Goal: Share content

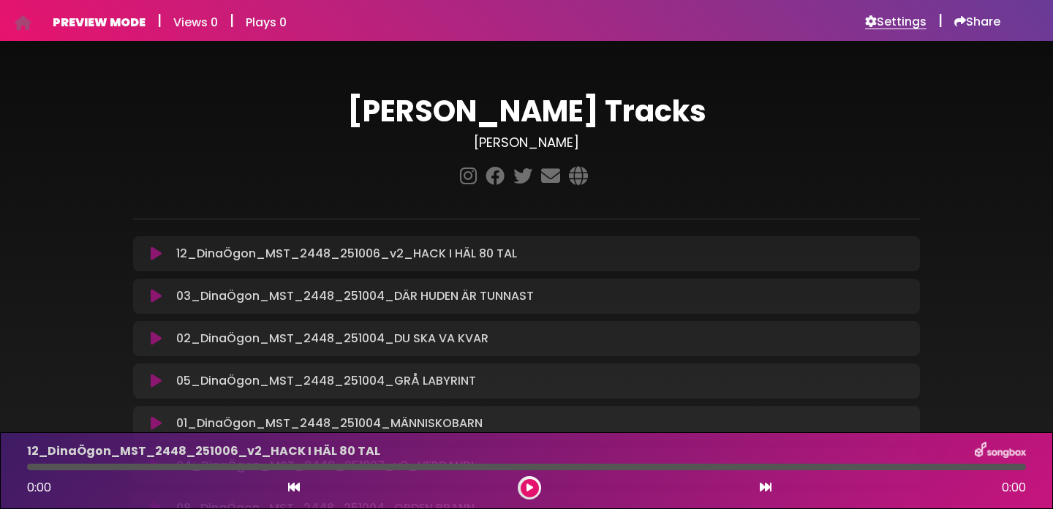
click at [891, 23] on h6 "Settings" at bounding box center [895, 22] width 61 height 15
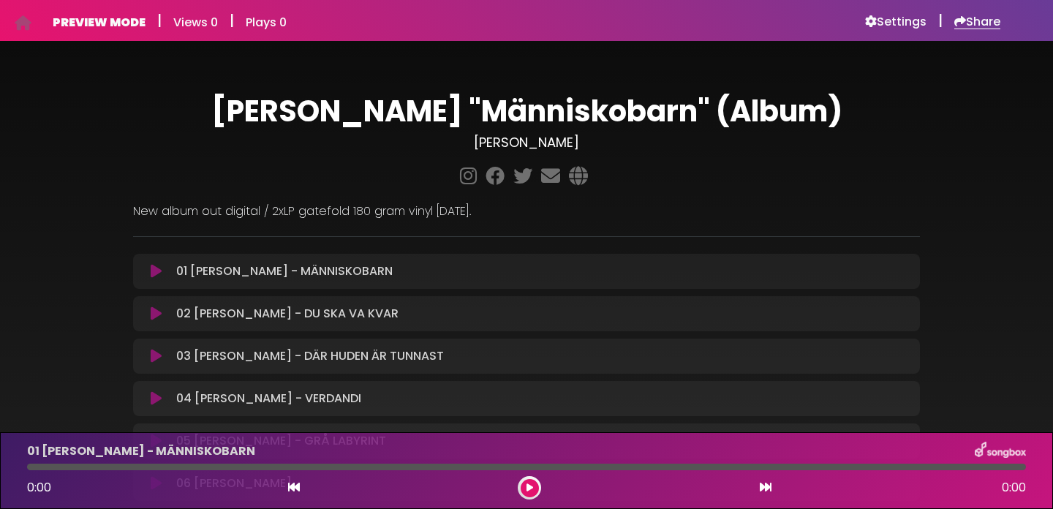
click at [986, 23] on h6 "Share" at bounding box center [977, 22] width 46 height 15
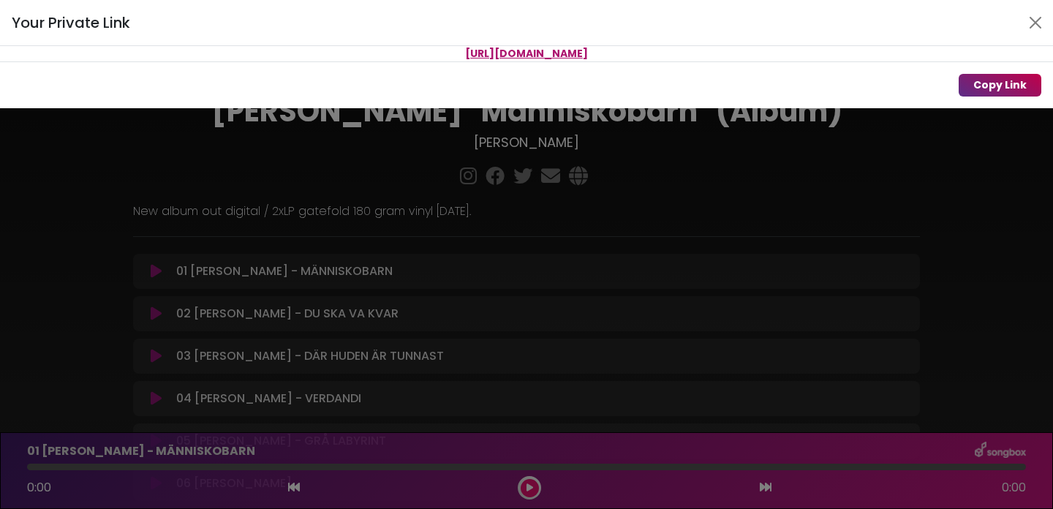
click at [1008, 83] on button "Copy Link" at bounding box center [1000, 85] width 83 height 23
click at [993, 88] on button "Copy Link" at bounding box center [1000, 85] width 83 height 23
drag, startPoint x: 356, startPoint y: 52, endPoint x: 756, endPoint y: 58, distance: 399.4
click at [756, 58] on p "[URL][DOMAIN_NAME]" at bounding box center [526, 53] width 1053 height 15
copy span "[URL][DOMAIN_NAME]"
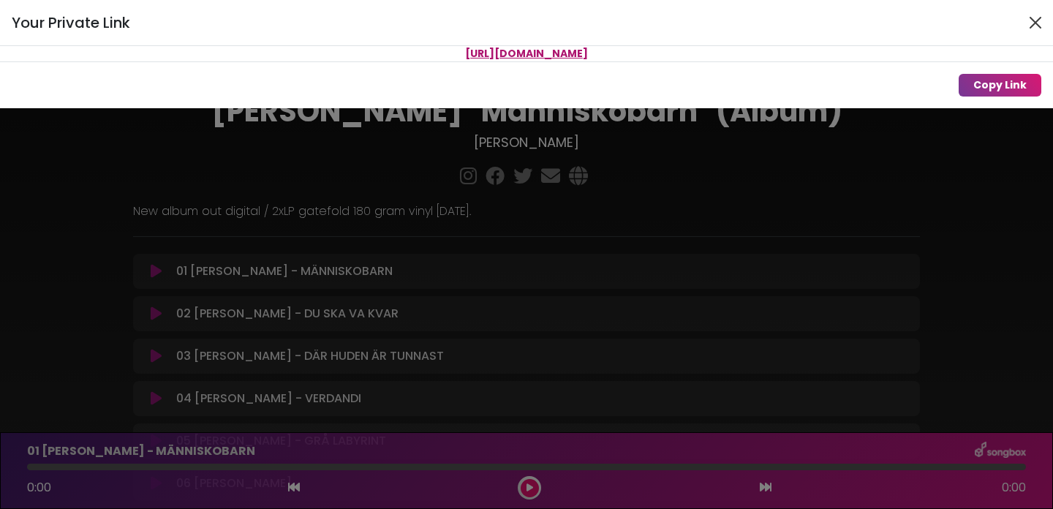
click at [1034, 23] on button "Close" at bounding box center [1035, 22] width 23 height 23
